Goal: Use online tool/utility: Utilize a website feature to perform a specific function

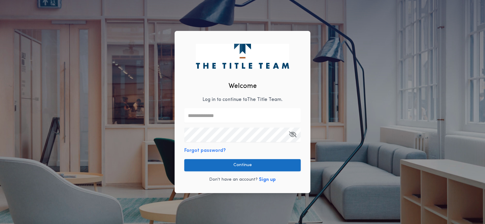
type input "**********"
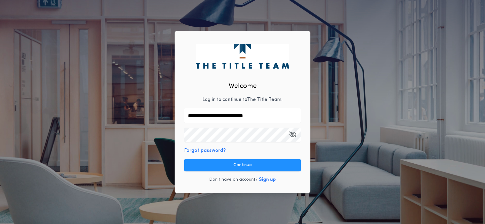
drag, startPoint x: 245, startPoint y: 166, endPoint x: 265, endPoint y: 164, distance: 19.8
click at [245, 166] on button "Continue" at bounding box center [242, 165] width 117 height 12
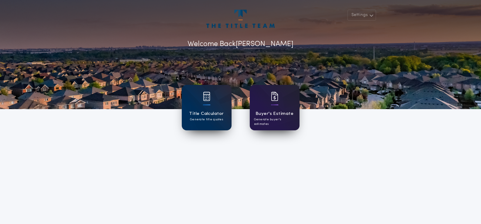
click at [273, 113] on h1 "Buyer's Estimate" at bounding box center [274, 113] width 38 height 7
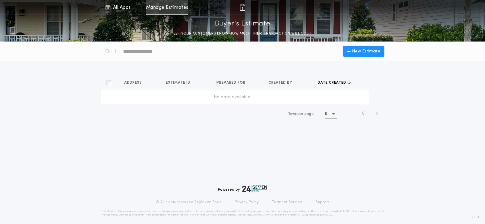
click at [165, 7] on link "Manage Estimates" at bounding box center [167, 7] width 42 height 15
click at [362, 112] on icon "button" at bounding box center [363, 113] width 3 height 5
click at [363, 114] on icon "button" at bounding box center [363, 113] width 3 height 5
click at [364, 114] on icon "button" at bounding box center [363, 113] width 3 height 5
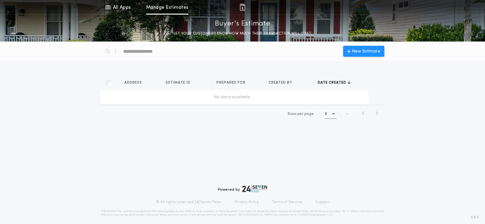
click at [201, 138] on div "New Estimate Address Estimates Estimate ID Estimates Prepared for Estimates Cre…" at bounding box center [242, 133] width 485 height 183
click at [370, 49] on span "New Estimate" at bounding box center [366, 51] width 29 height 6
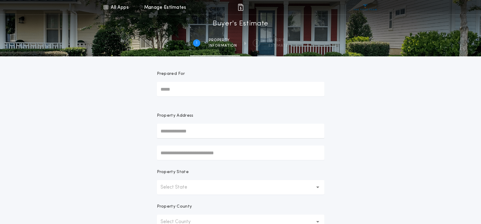
click at [222, 94] on input "Prepared For" at bounding box center [240, 89] width 167 height 15
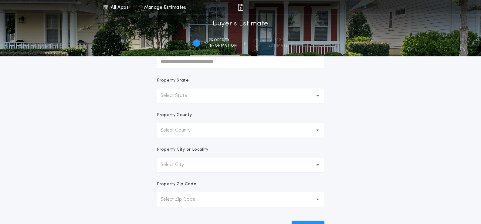
scroll to position [91, 0]
type input "*****"
click at [184, 97] on p "Select State" at bounding box center [179, 96] width 36 height 7
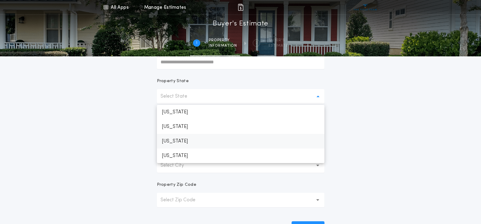
click at [185, 140] on p "[US_STATE]" at bounding box center [240, 141] width 167 height 15
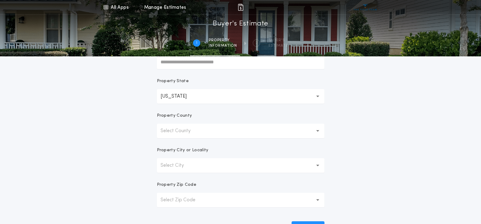
click at [178, 133] on p "Select County" at bounding box center [181, 130] width 40 height 7
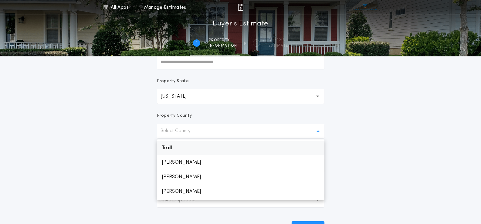
scroll to position [711, 0]
click at [174, 164] on p "[PERSON_NAME]" at bounding box center [240, 164] width 167 height 15
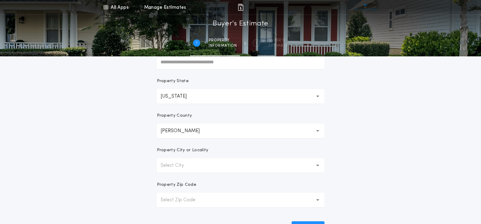
click at [114, 157] on div "All Apps Title Calculator Buyer's Estimate Menu All Apps Manage Estimates 1 /2 …" at bounding box center [240, 82] width 481 height 347
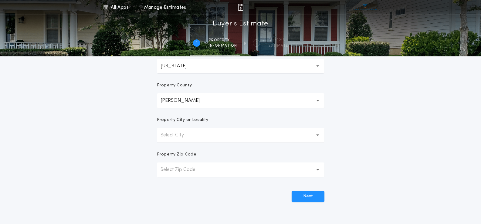
click at [184, 137] on p "Select City" at bounding box center [177, 135] width 33 height 7
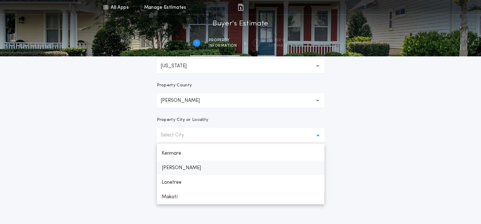
scroll to position [217, 0]
click at [172, 181] on p "Minot" at bounding box center [240, 181] width 167 height 15
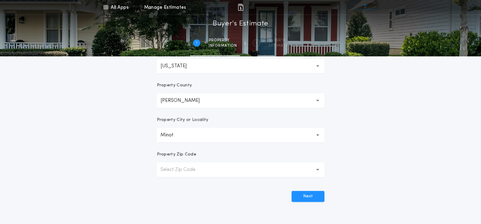
click at [109, 135] on div "All Apps Title Calculator Buyer's Estimate Menu All Apps Manage Estimates 1 /2 …" at bounding box center [240, 52] width 481 height 347
click at [196, 171] on p "Select Zip Code" at bounding box center [183, 169] width 45 height 7
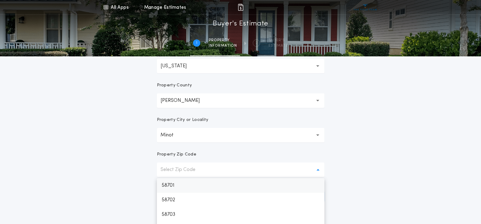
click at [175, 185] on p "58701" at bounding box center [240, 185] width 167 height 15
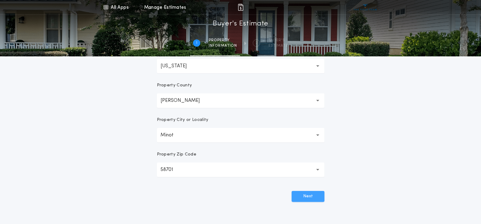
click at [308, 198] on button "Next" at bounding box center [308, 196] width 33 height 11
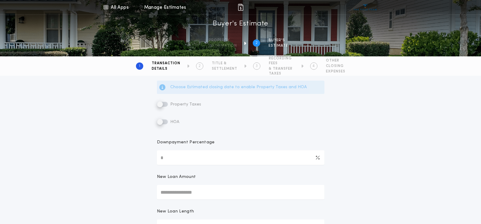
scroll to position [182, 0]
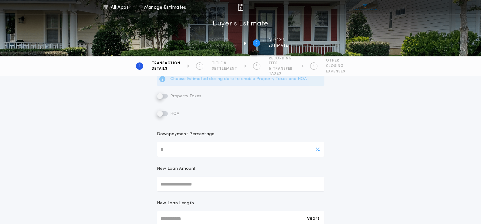
click at [199, 150] on input "Downpayment Percentage" at bounding box center [240, 149] width 167 height 15
click at [171, 184] on input "New Loan Amount" at bounding box center [240, 184] width 167 height 15
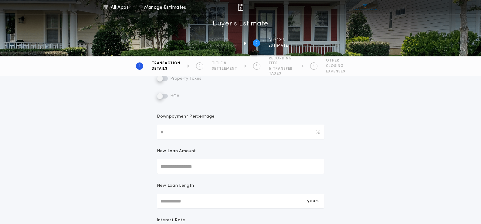
scroll to position [212, 0]
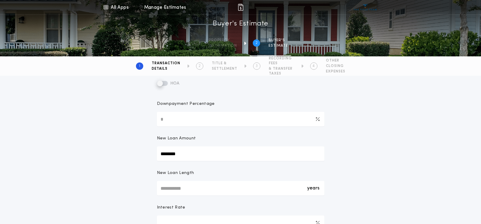
type input "********"
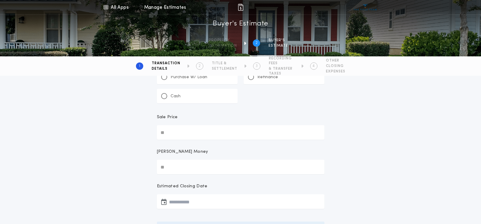
scroll to position [0, 0]
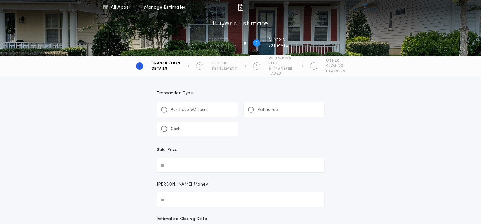
click at [170, 163] on input "Sale Price" at bounding box center [240, 165] width 167 height 15
type input "********"
click at [165, 110] on div at bounding box center [164, 109] width 3 height 3
type input "*"
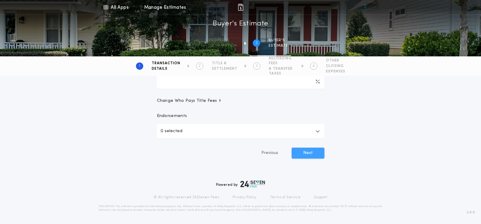
click at [319, 154] on button "Next" at bounding box center [308, 153] width 33 height 11
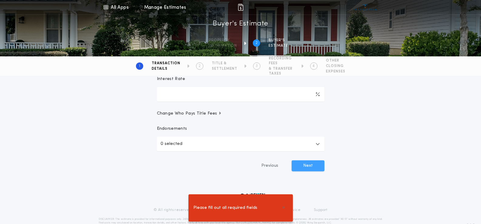
scroll to position [359, 0]
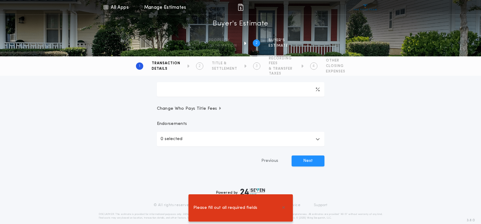
drag, startPoint x: 133, startPoint y: 154, endPoint x: 130, endPoint y: 151, distance: 3.4
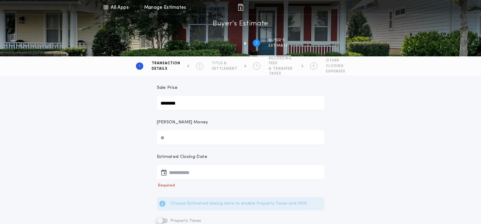
scroll to position [91, 0]
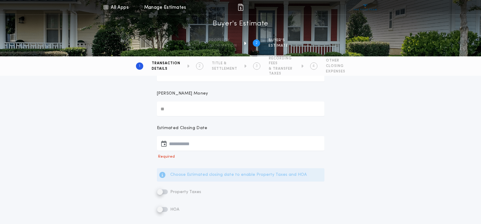
click at [185, 144] on button "button" at bounding box center [240, 143] width 167 height 15
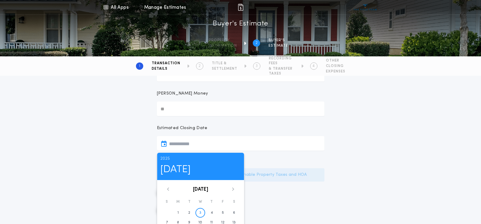
click at [233, 190] on icon at bounding box center [233, 189] width 2 height 3
click at [222, 214] on time "3" at bounding box center [223, 213] width 2 height 5
type input "**********"
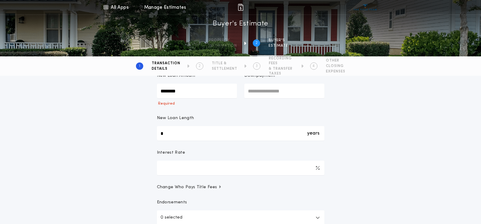
scroll to position [273, 0]
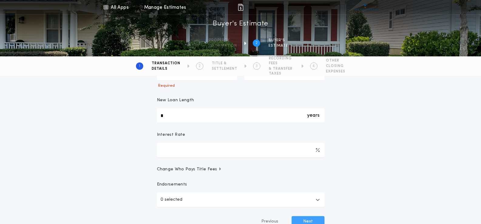
click at [310, 219] on button "Next" at bounding box center [308, 221] width 33 height 11
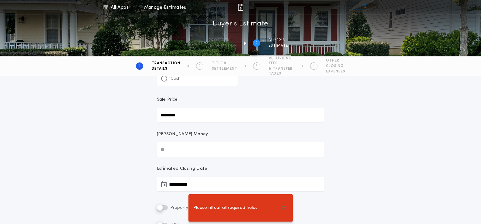
scroll to position [0, 0]
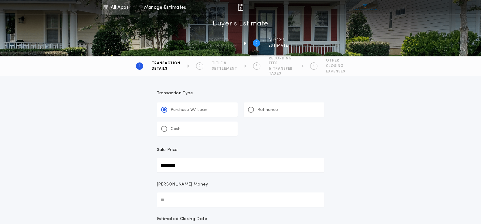
click at [118, 10] on link "All Apps" at bounding box center [115, 7] width 27 height 15
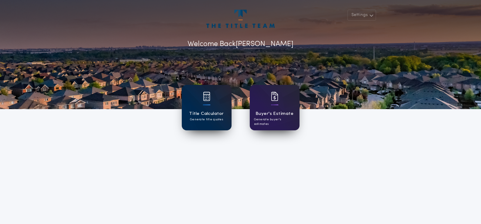
click at [215, 106] on div "Title Calculator Generate title quotes" at bounding box center [207, 108] width 50 height 46
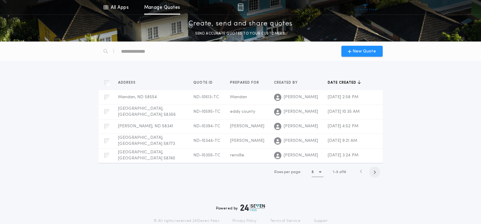
click at [373, 173] on icon "button" at bounding box center [374, 172] width 3 height 5
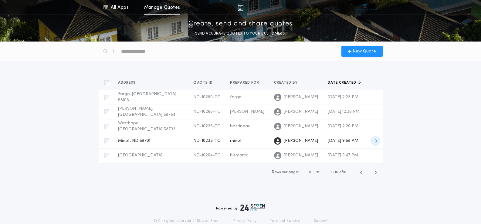
click at [144, 144] on td "Minot, ND 58701 ND-10233-TC Prepared for [PERSON_NAME]" at bounding box center [150, 141] width 75 height 15
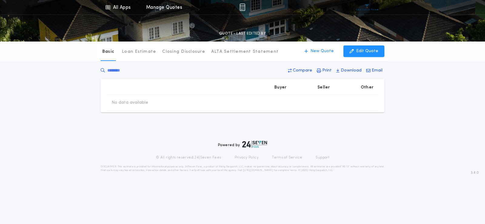
type input "********"
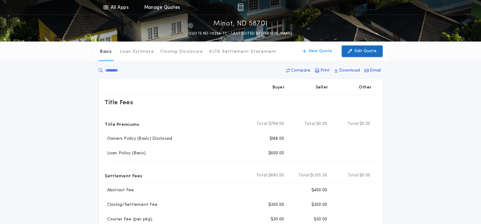
click at [361, 50] on p "Edit Quote" at bounding box center [365, 51] width 22 height 6
